Goal: Information Seeking & Learning: Learn about a topic

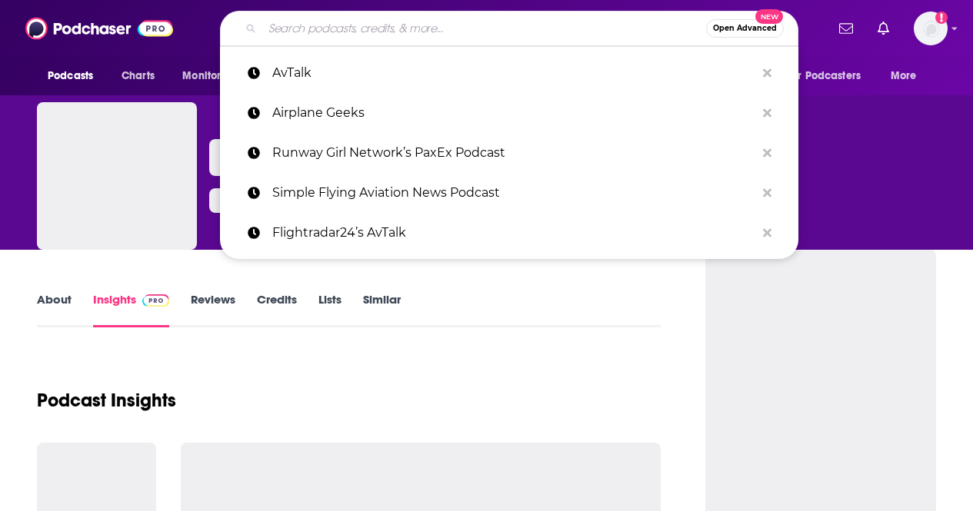
type input "[PERSON_NAME]’s Inside the Strategy Room"
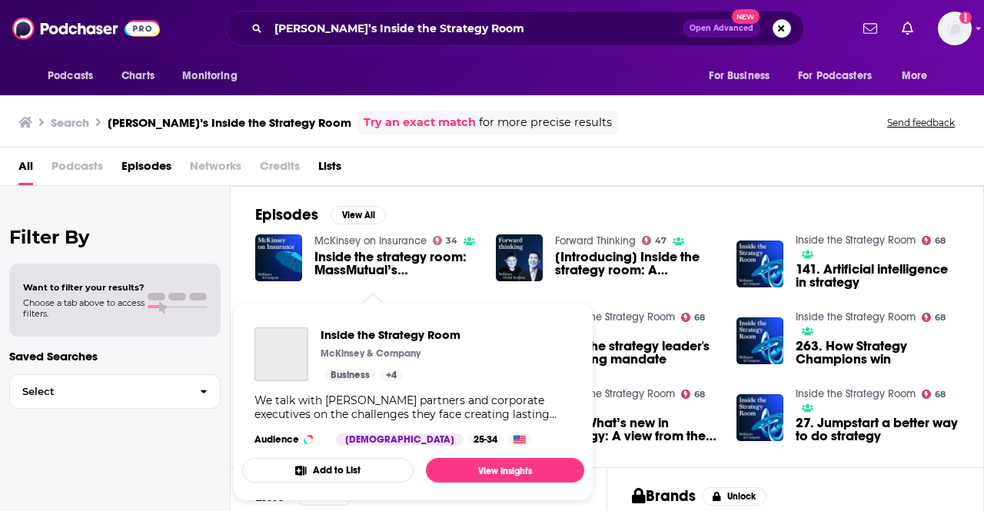
click at [385, 315] on span "Inside the Strategy Room McKinsey & Company Business + 4 We talk with [PERSON_N…" at bounding box center [413, 402] width 342 height 198
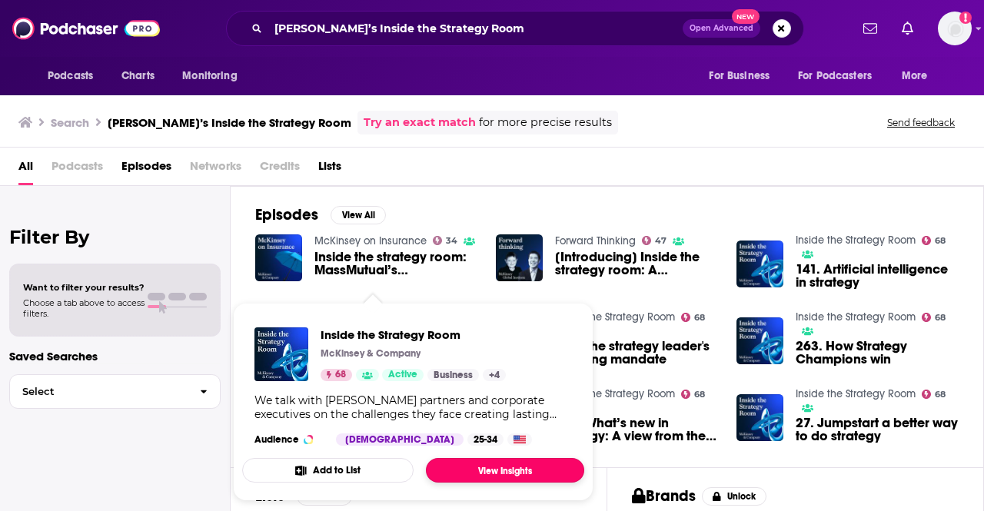
click at [496, 468] on link "View Insights" at bounding box center [505, 470] width 158 height 25
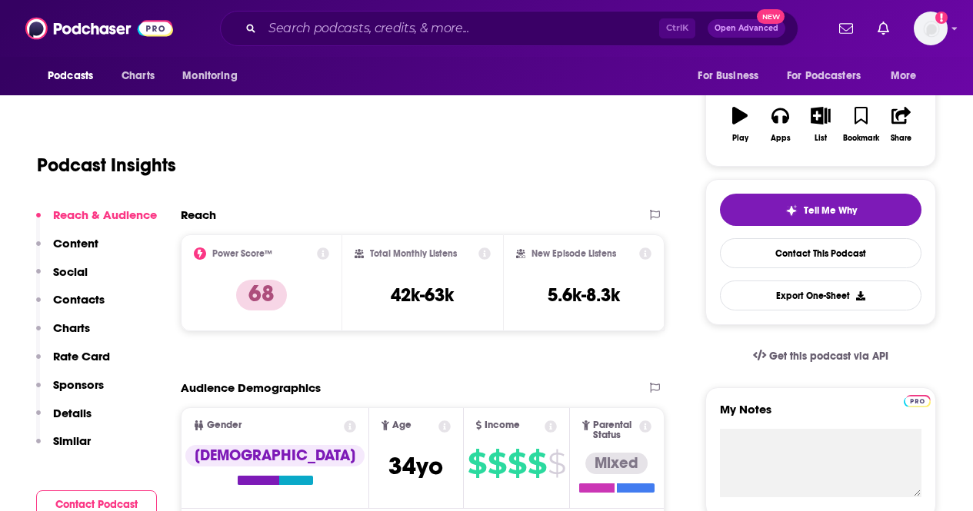
scroll to position [264, 0]
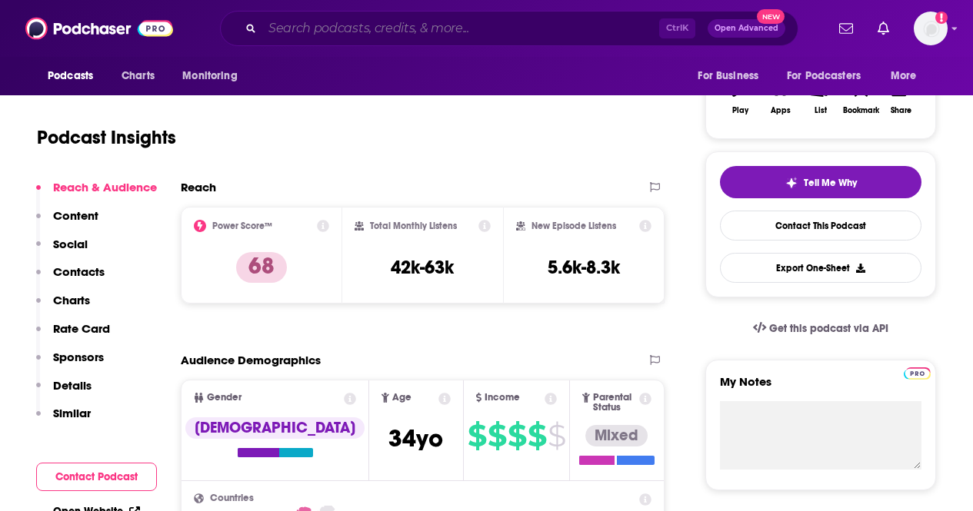
click at [398, 23] on input "Search podcasts, credits, & more..." at bounding box center [460, 28] width 397 height 25
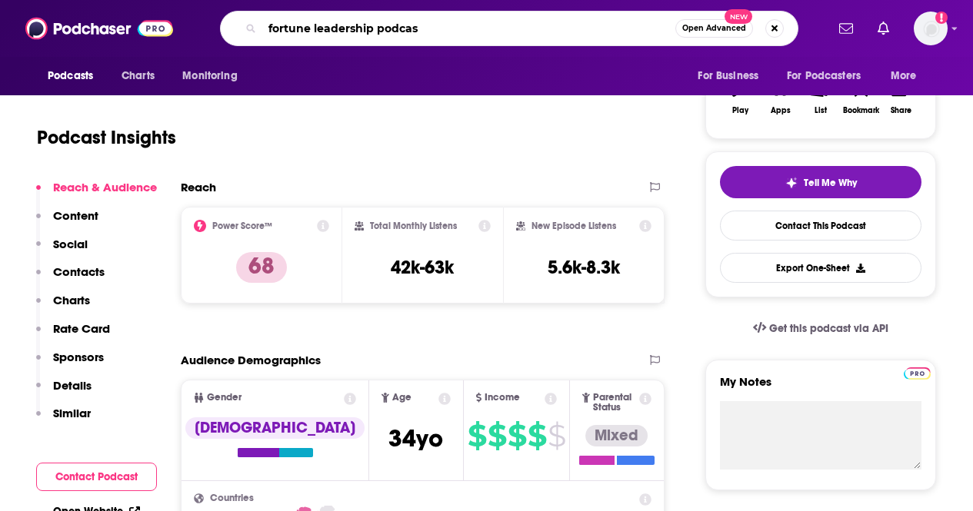
type input "fortune leadership podcast"
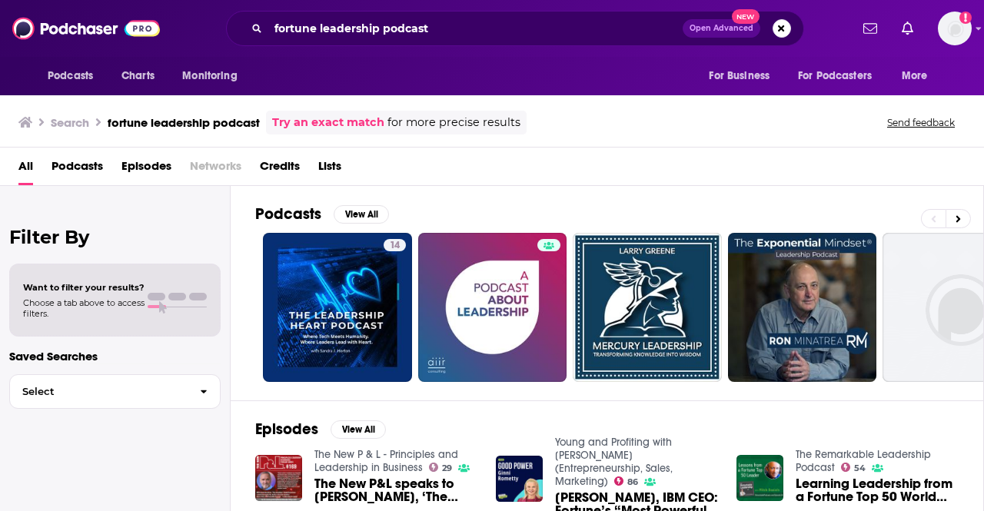
click at [760, 208] on div "Podcasts View All" at bounding box center [619, 219] width 728 height 28
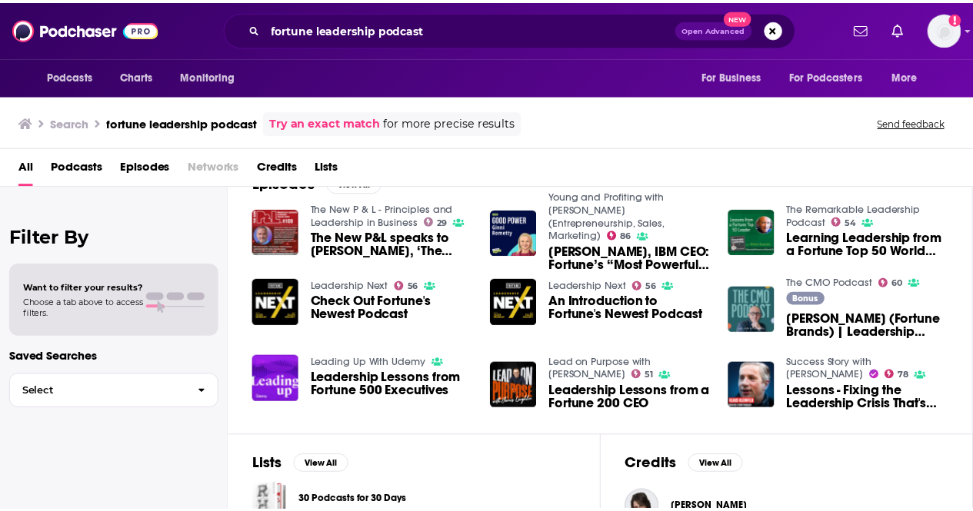
scroll to position [215, 0]
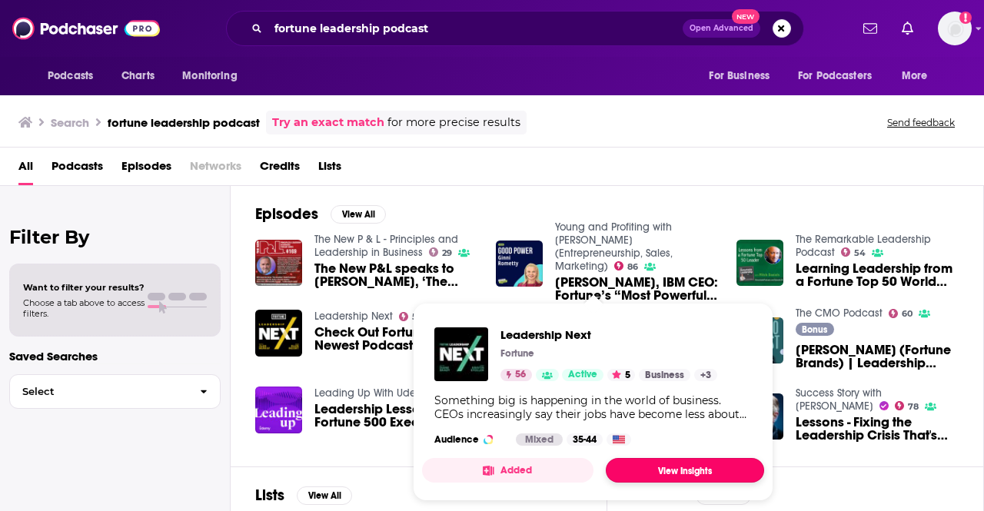
click at [669, 467] on link "View Insights" at bounding box center [685, 470] width 158 height 25
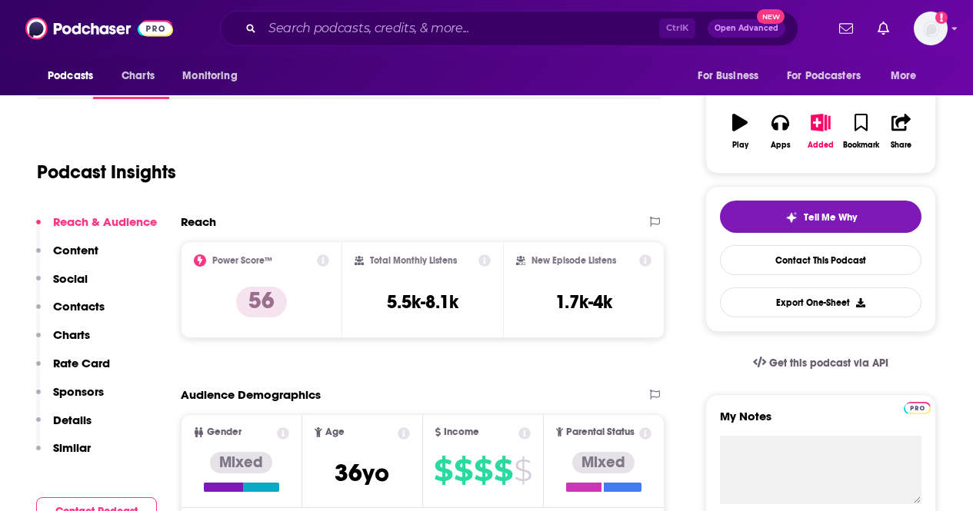
scroll to position [249, 0]
